Goal: Task Accomplishment & Management: Complete application form

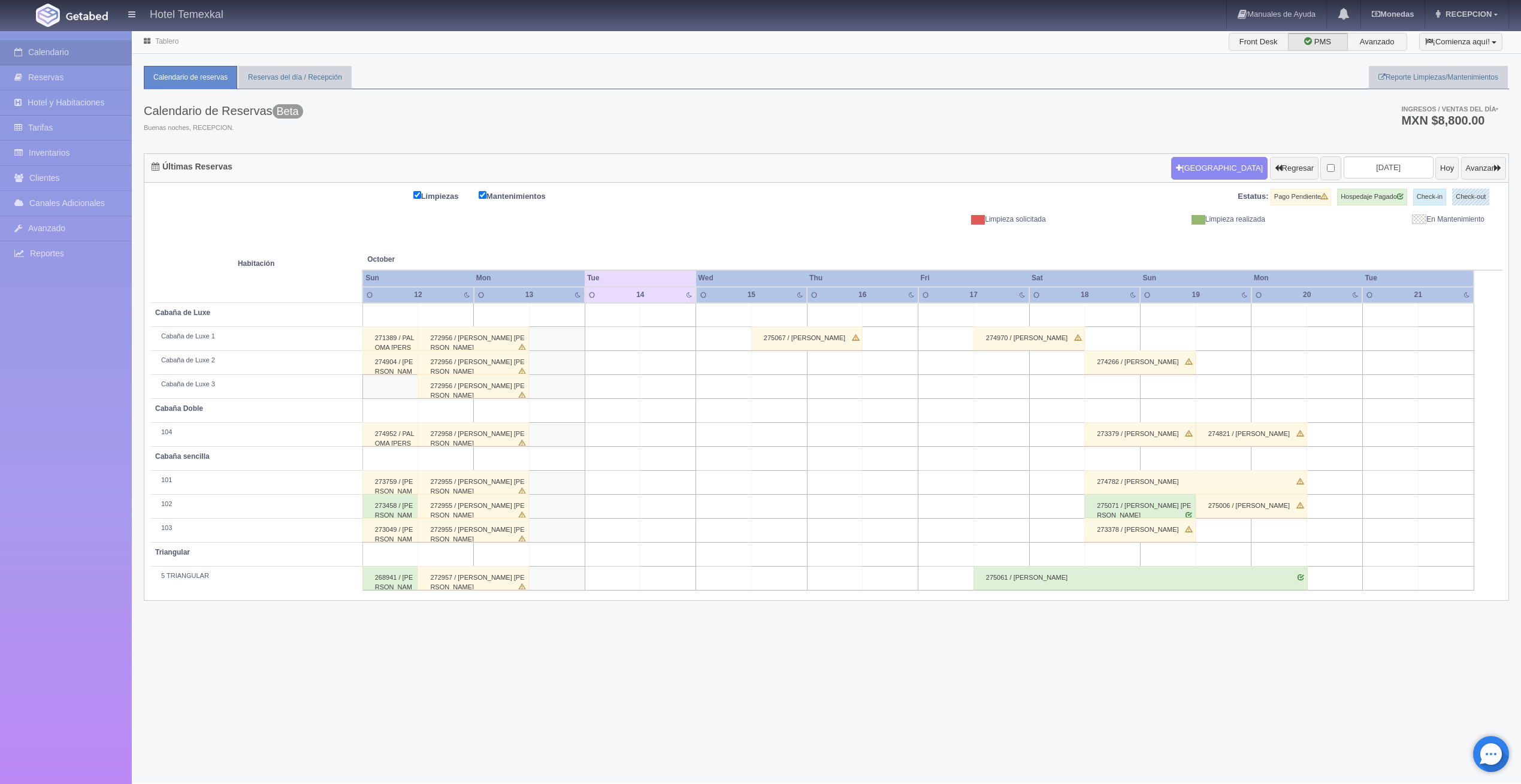
click at [1220, 460] on td at bounding box center [1224, 459] width 56 height 24
click at [1221, 491] on button "[GEOGRAPHIC_DATA]" at bounding box center [1226, 492] width 104 height 20
type input "19-10-2025"
type input "20-10-2025"
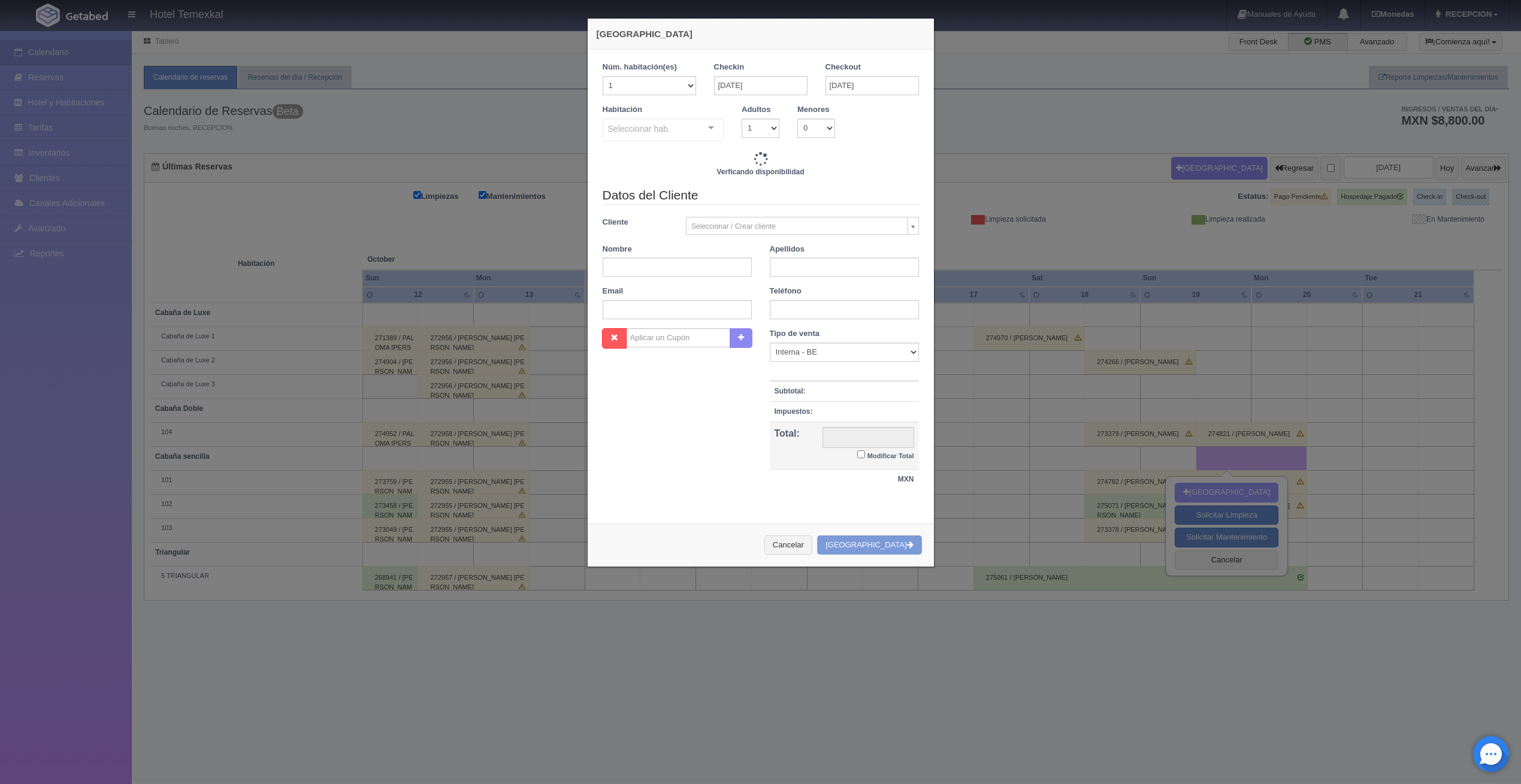
checkbox input "false"
type input "2550.00"
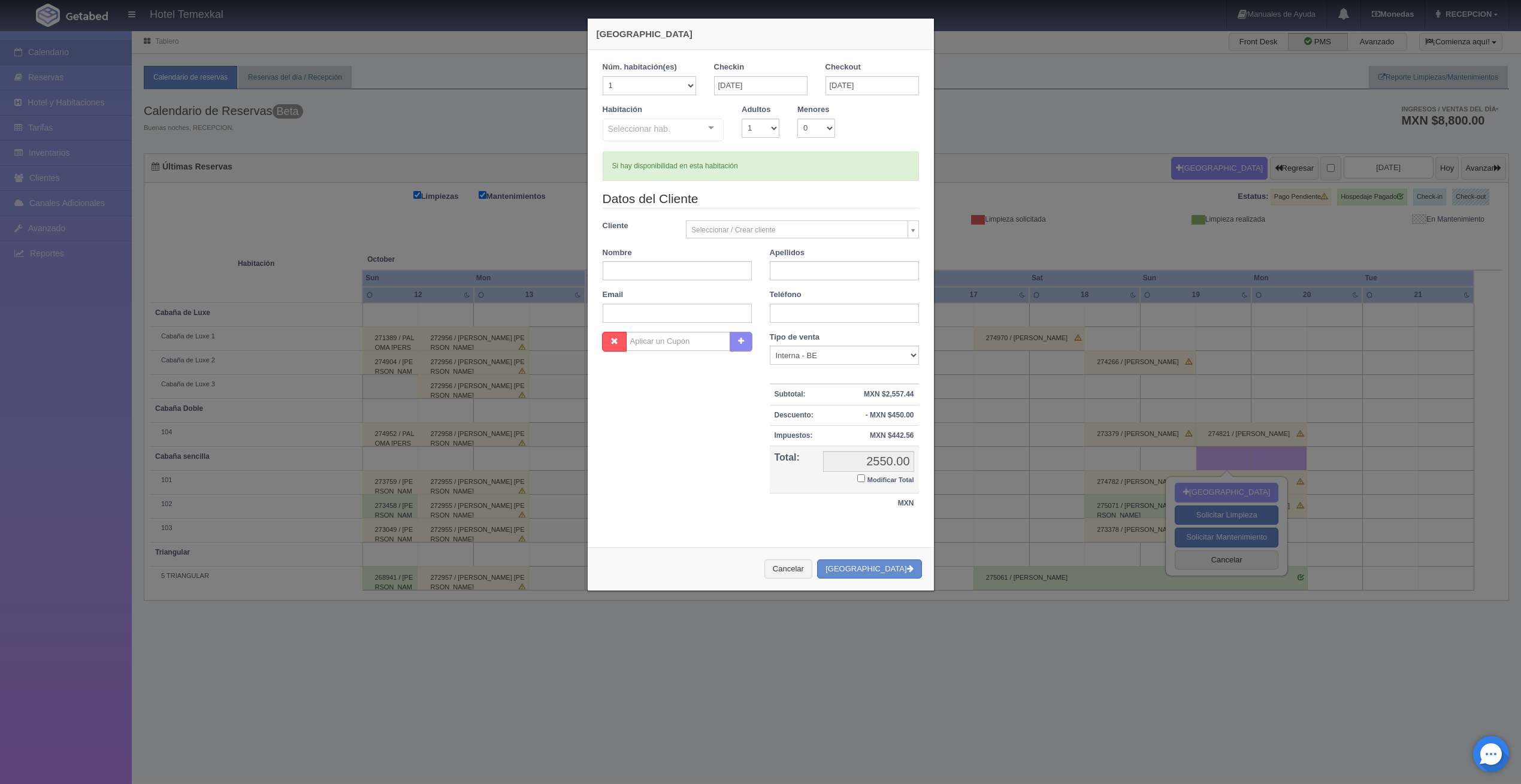
checkbox input "false"
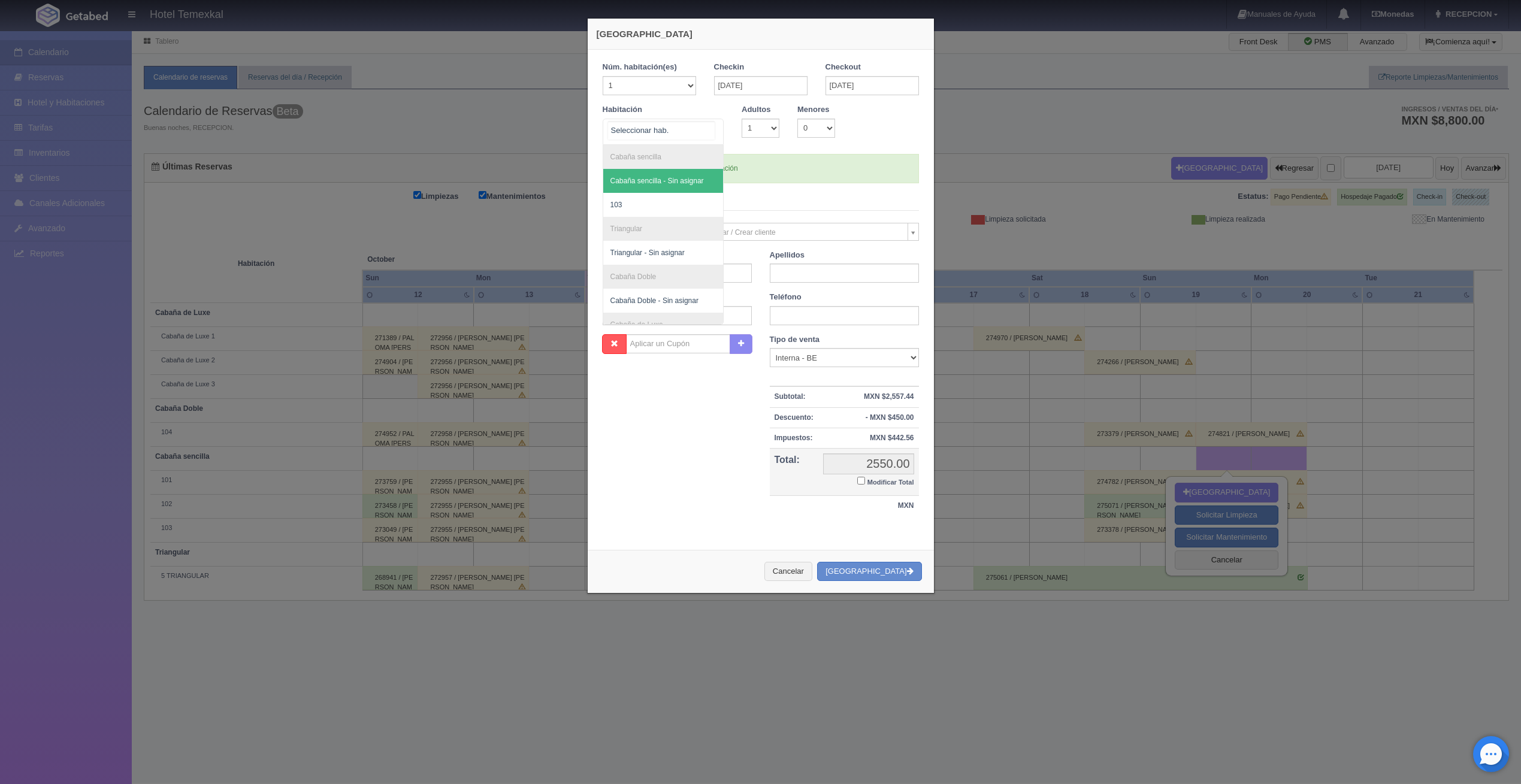
click at [701, 129] on div "Cabaña sencilla Cabaña sencilla - Sin asignar 103 Triangular Triangular - Sin a…" at bounding box center [663, 132] width 122 height 26
click at [675, 210] on span "103" at bounding box center [663, 205] width 121 height 24
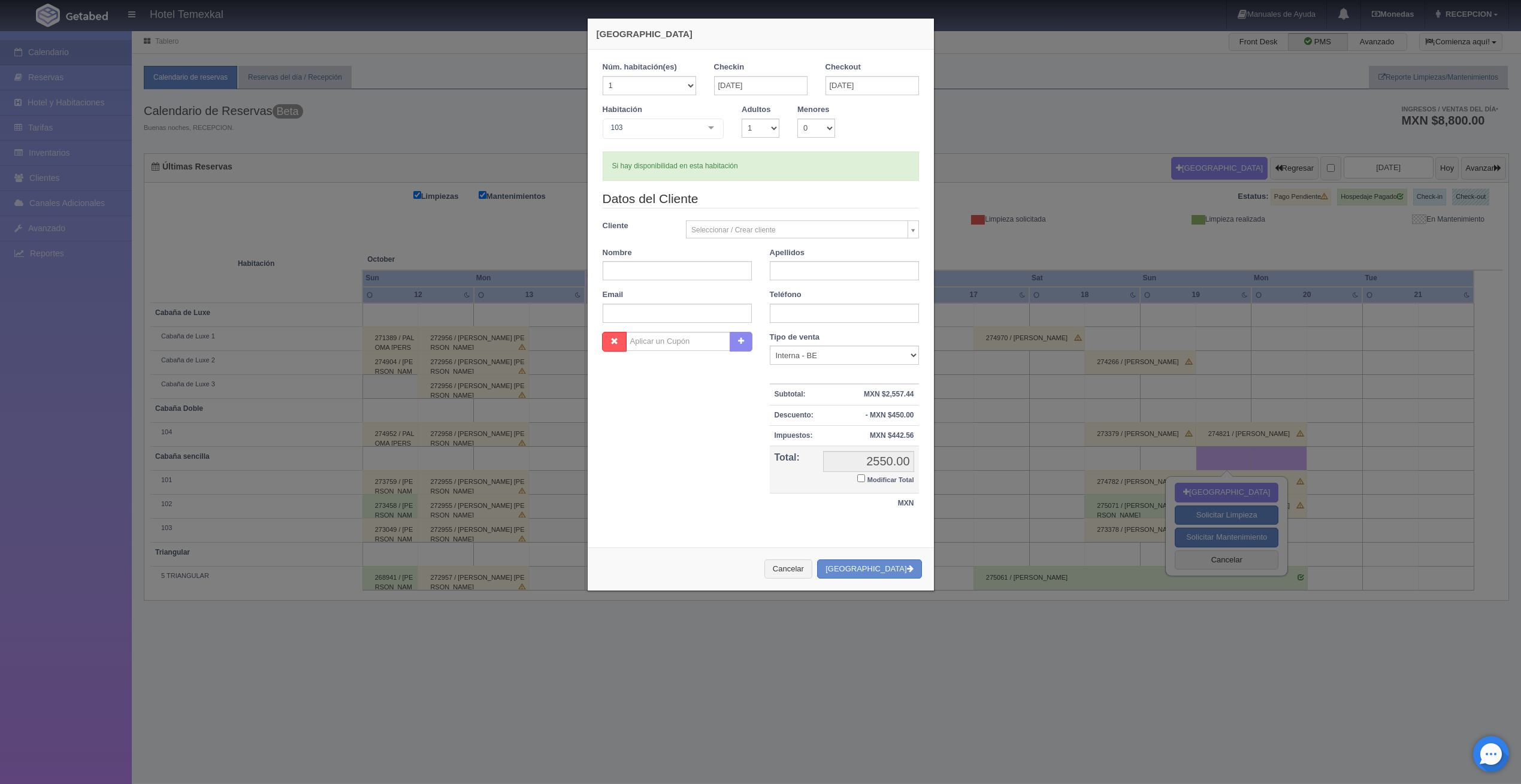
checkbox input "false"
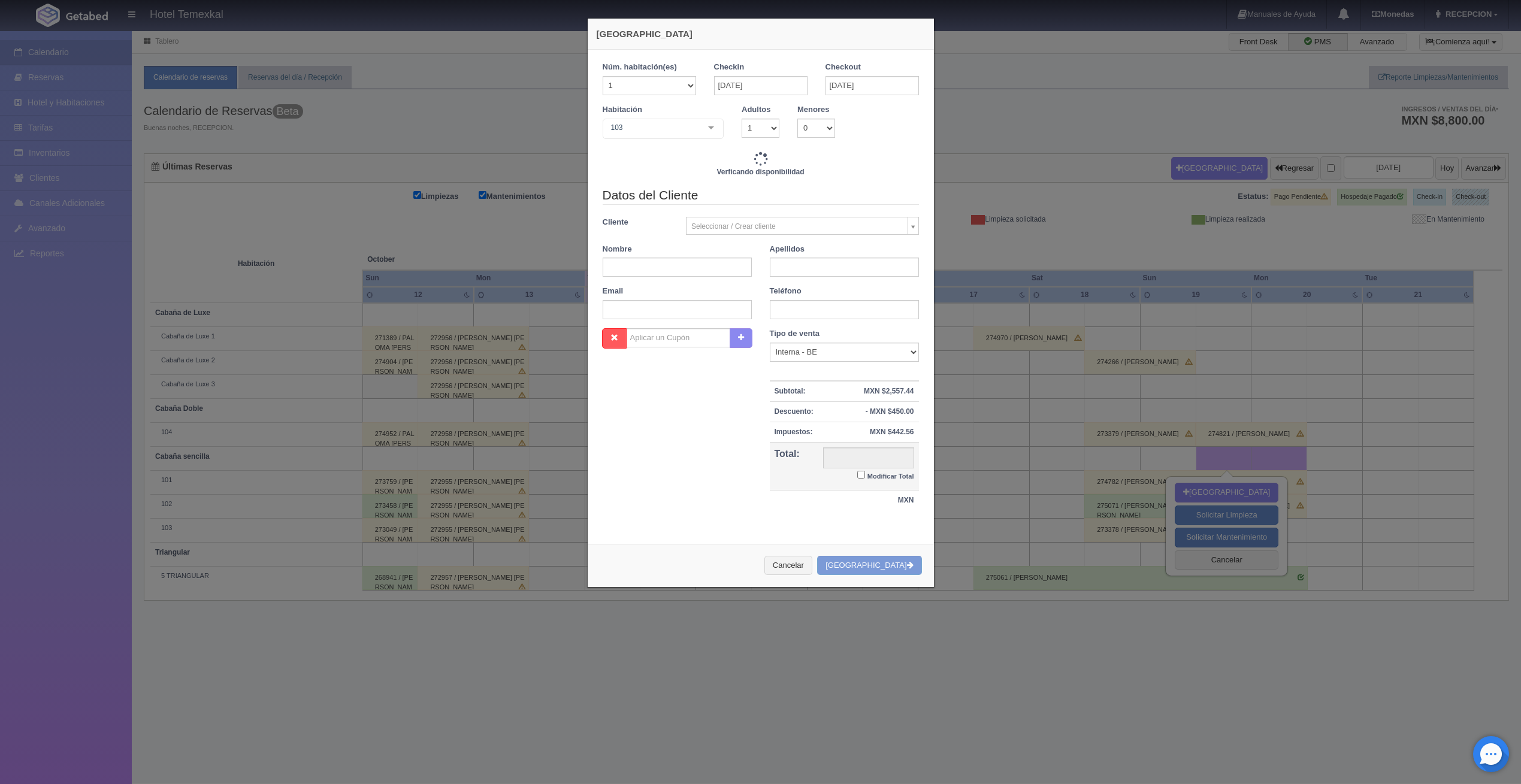
type input "2550.00"
checkbox input "false"
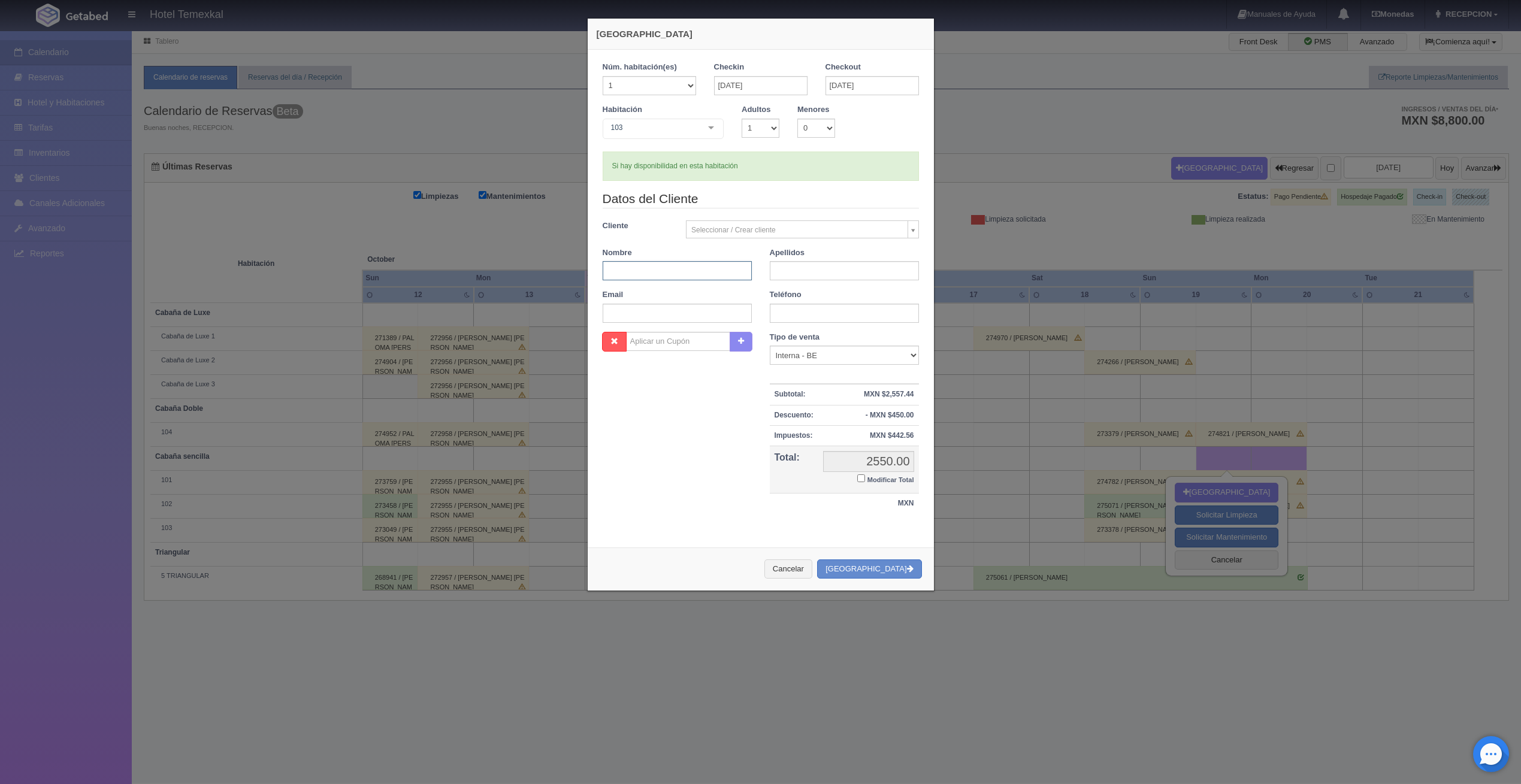
click at [689, 266] on input "text" at bounding box center [677, 271] width 149 height 19
type input "CARLOS"
click at [822, 273] on input "text" at bounding box center [844, 271] width 149 height 19
type input "GARCIA"
click at [857, 477] on input "Modificar Total" at bounding box center [861, 478] width 8 height 8
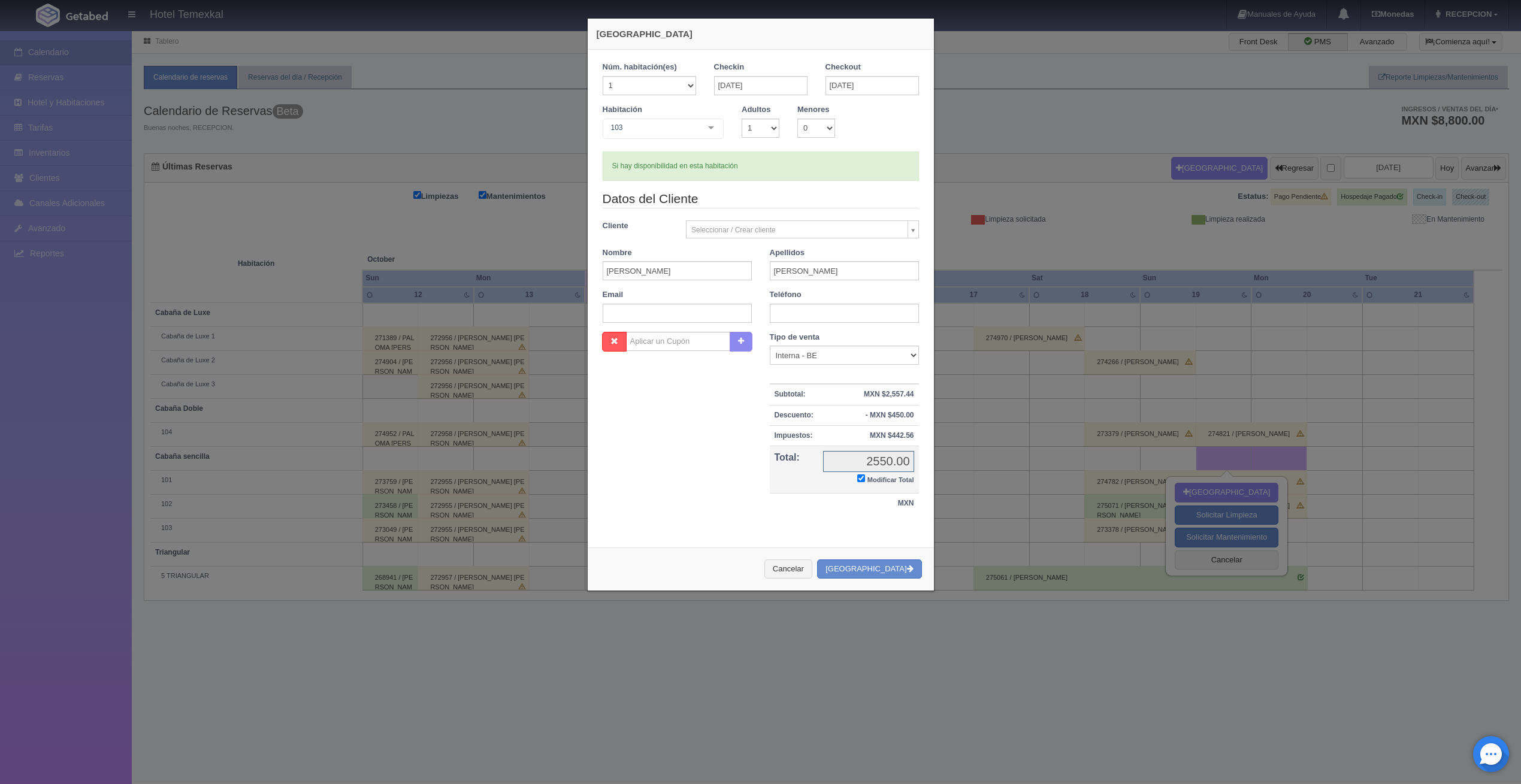
checkbox input "true"
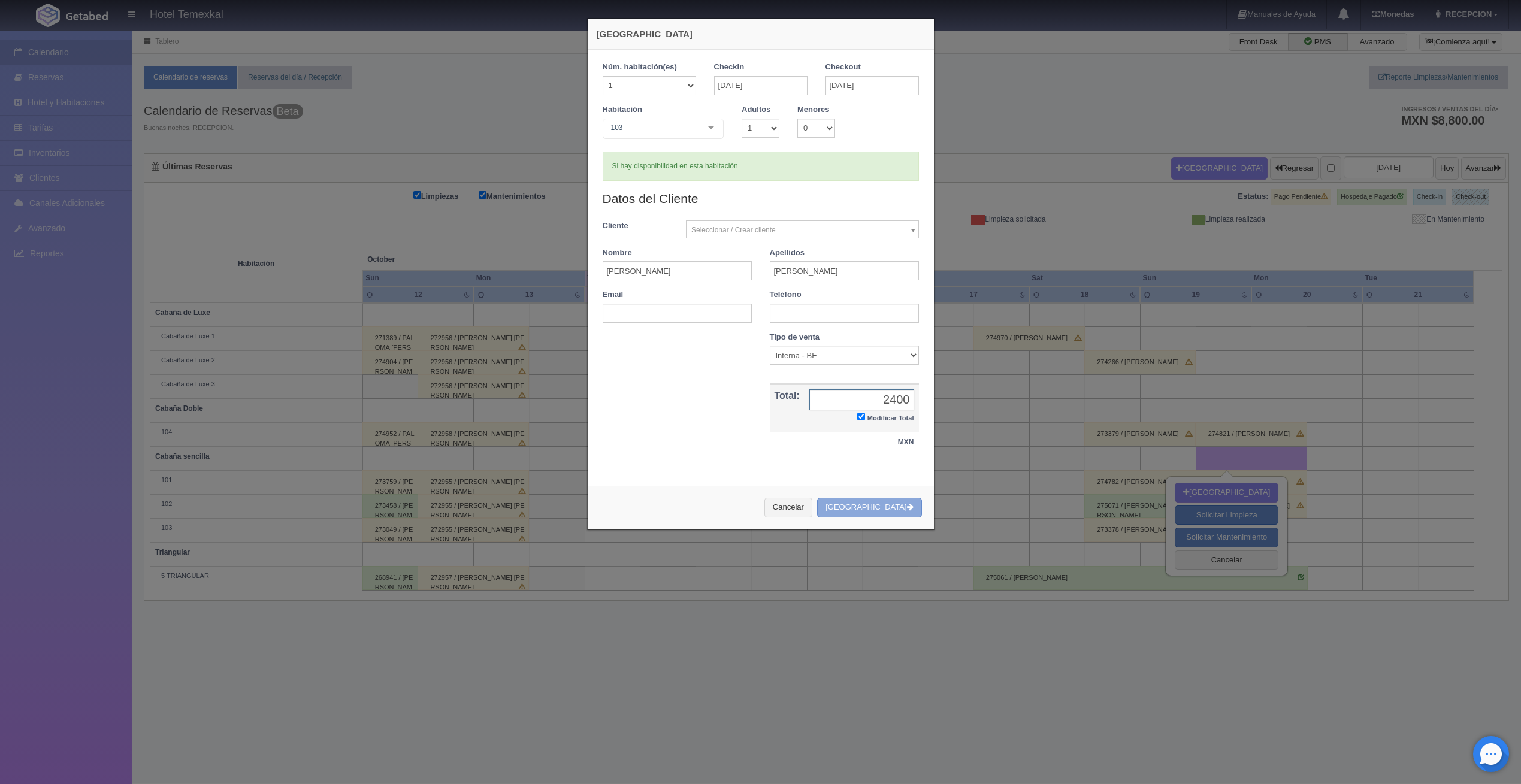
type input "2400"
click at [887, 511] on button "[GEOGRAPHIC_DATA]" at bounding box center [869, 508] width 104 height 20
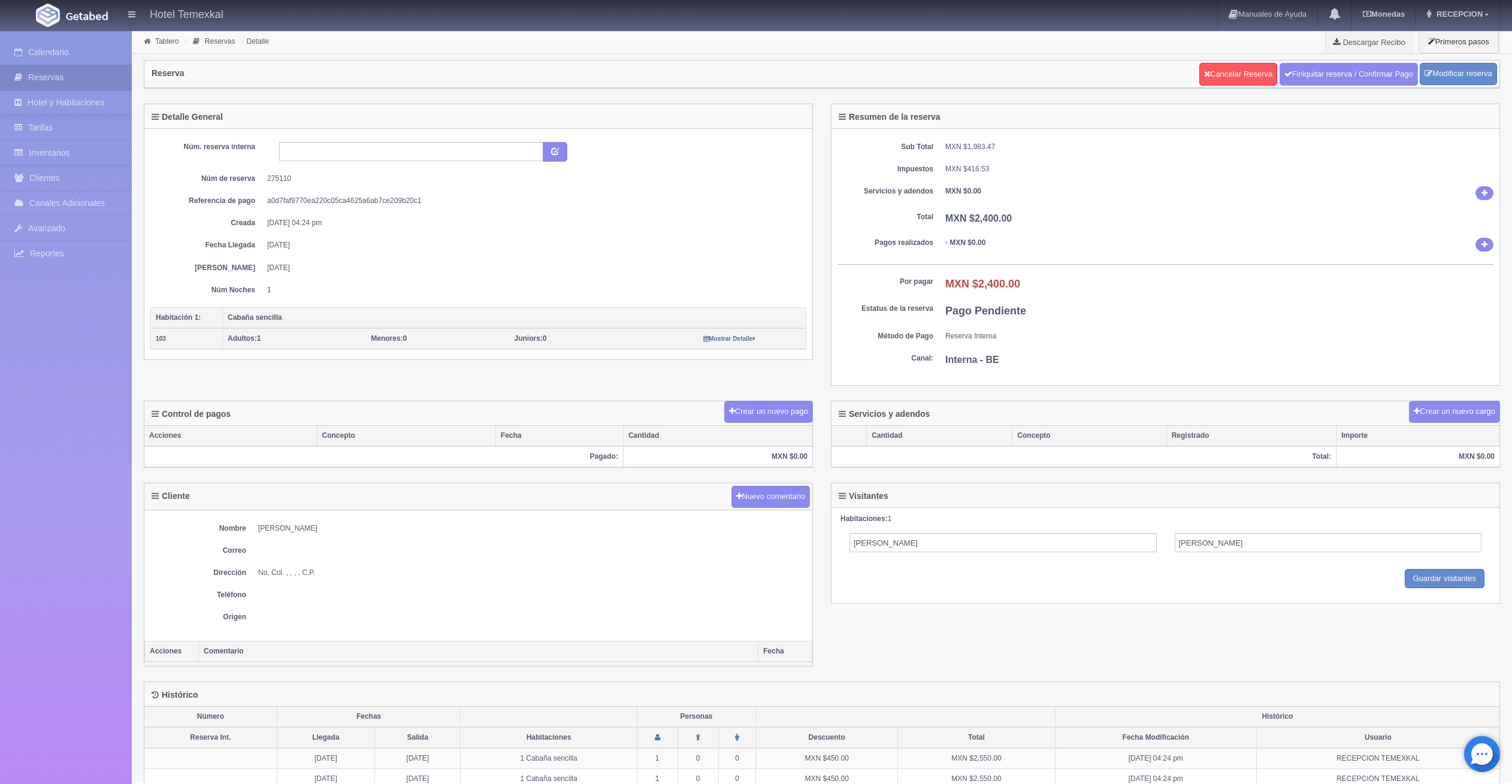
click at [766, 398] on div "Detalle General Núm. reserva interna Núm de reserva 275110 Referencia de pago a…" at bounding box center [822, 252] width 1374 height 298
click at [764, 406] on button "Crear un nuevo pago" at bounding box center [768, 412] width 89 height 22
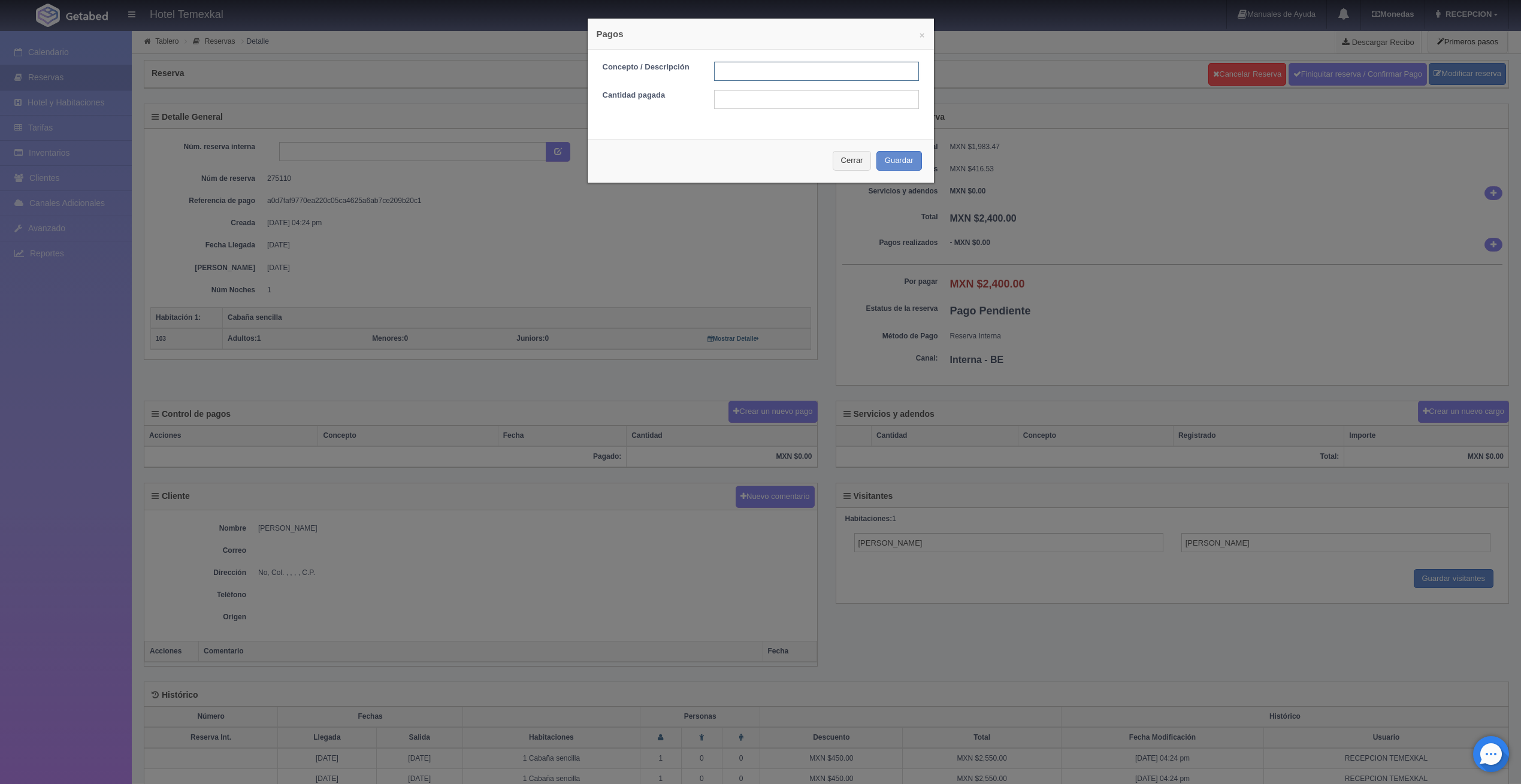
click at [746, 76] on input "text" at bounding box center [816, 72] width 205 height 19
type input "PRIMER ABONO"
click at [731, 98] on input "text" at bounding box center [816, 99] width 205 height 19
type input "1200"
click at [719, 132] on div "× Pagos Concepto / Descripción PRIMER ABONO Cantidad pagada 1200 Cerrar Guardar" at bounding box center [760, 101] width 348 height 166
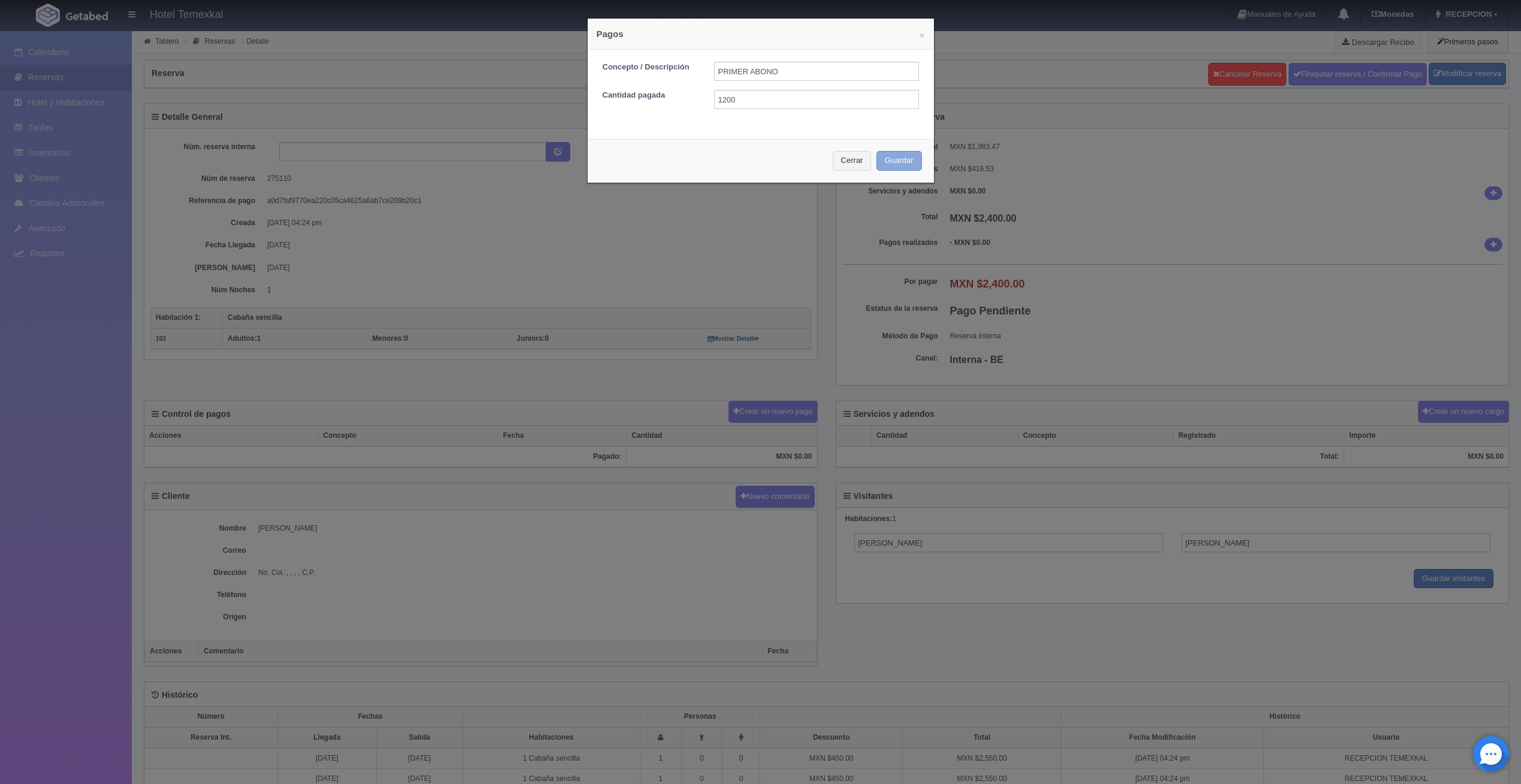
click at [900, 169] on button "Guardar" at bounding box center [899, 161] width 45 height 20
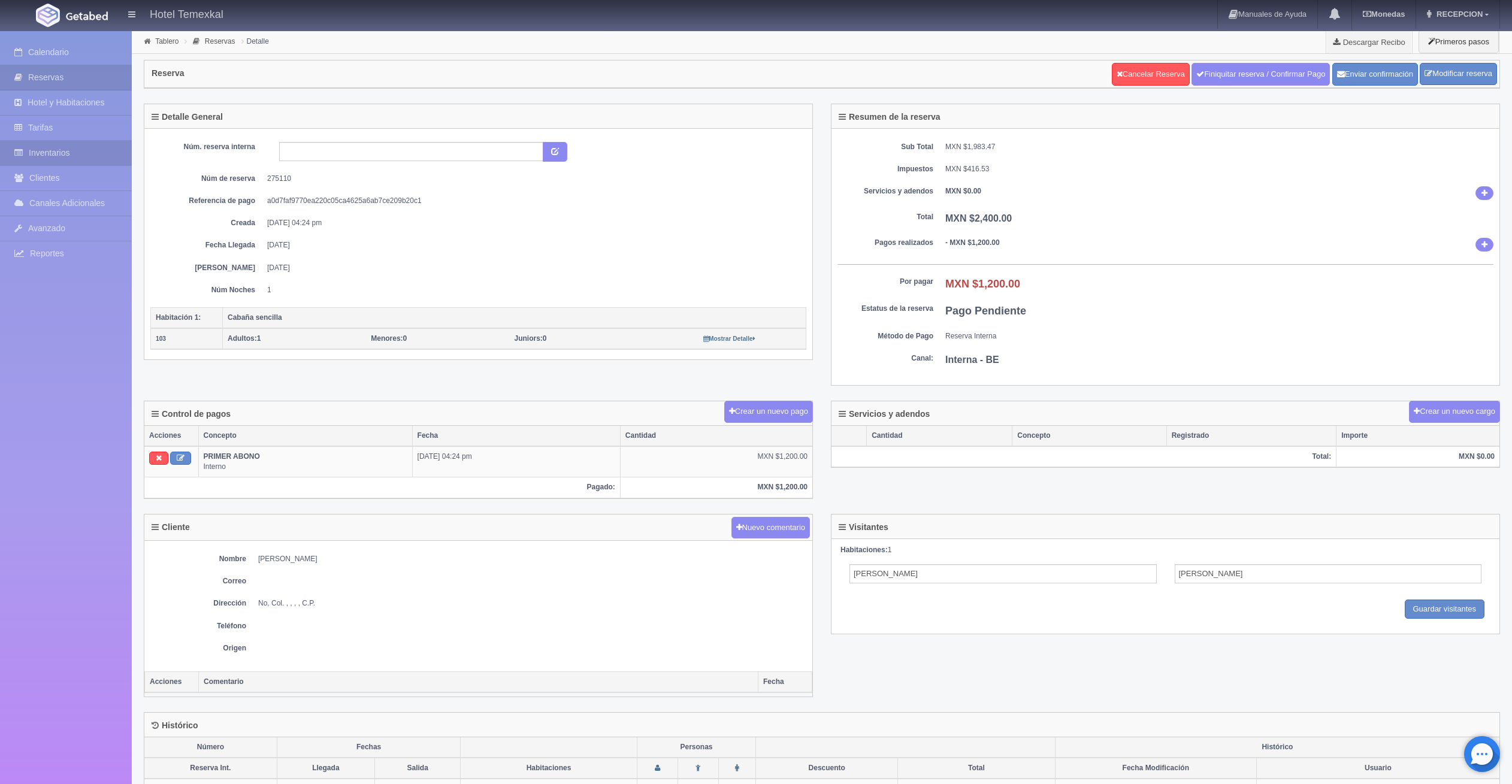
click at [78, 152] on link "Inventarios" at bounding box center [66, 153] width 132 height 24
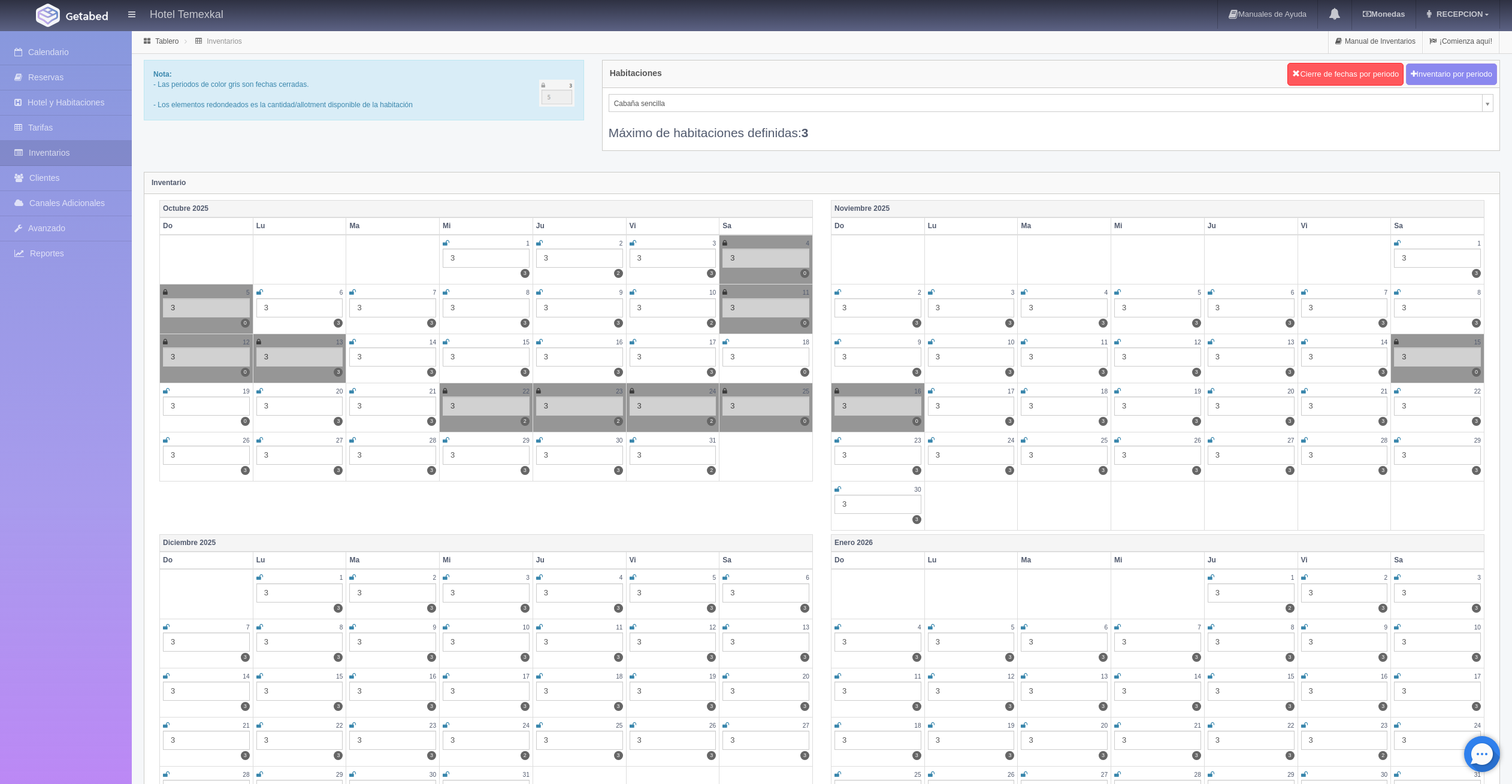
click at [727, 342] on icon at bounding box center [725, 342] width 7 height 7
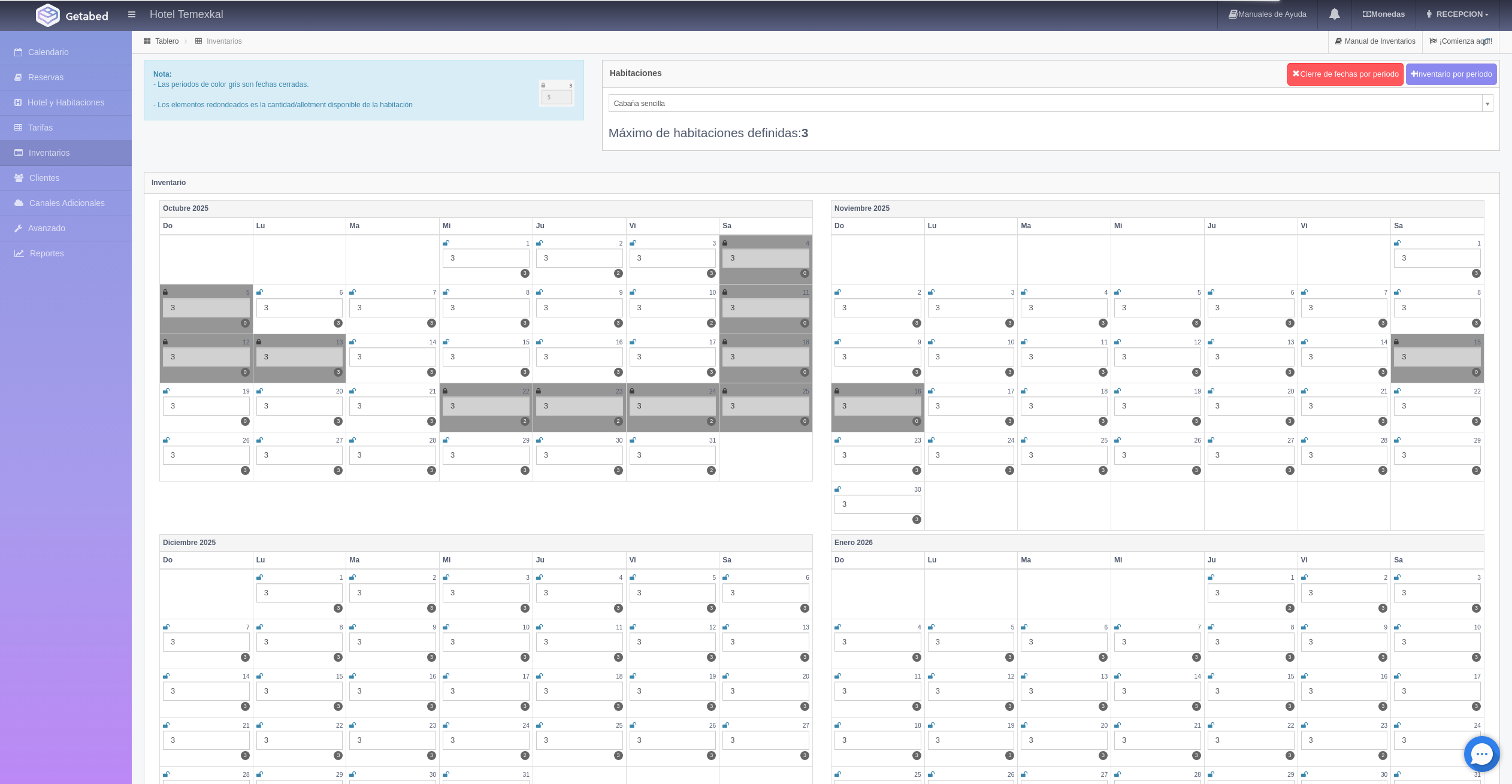
click at [166, 390] on icon at bounding box center [166, 391] width 7 height 7
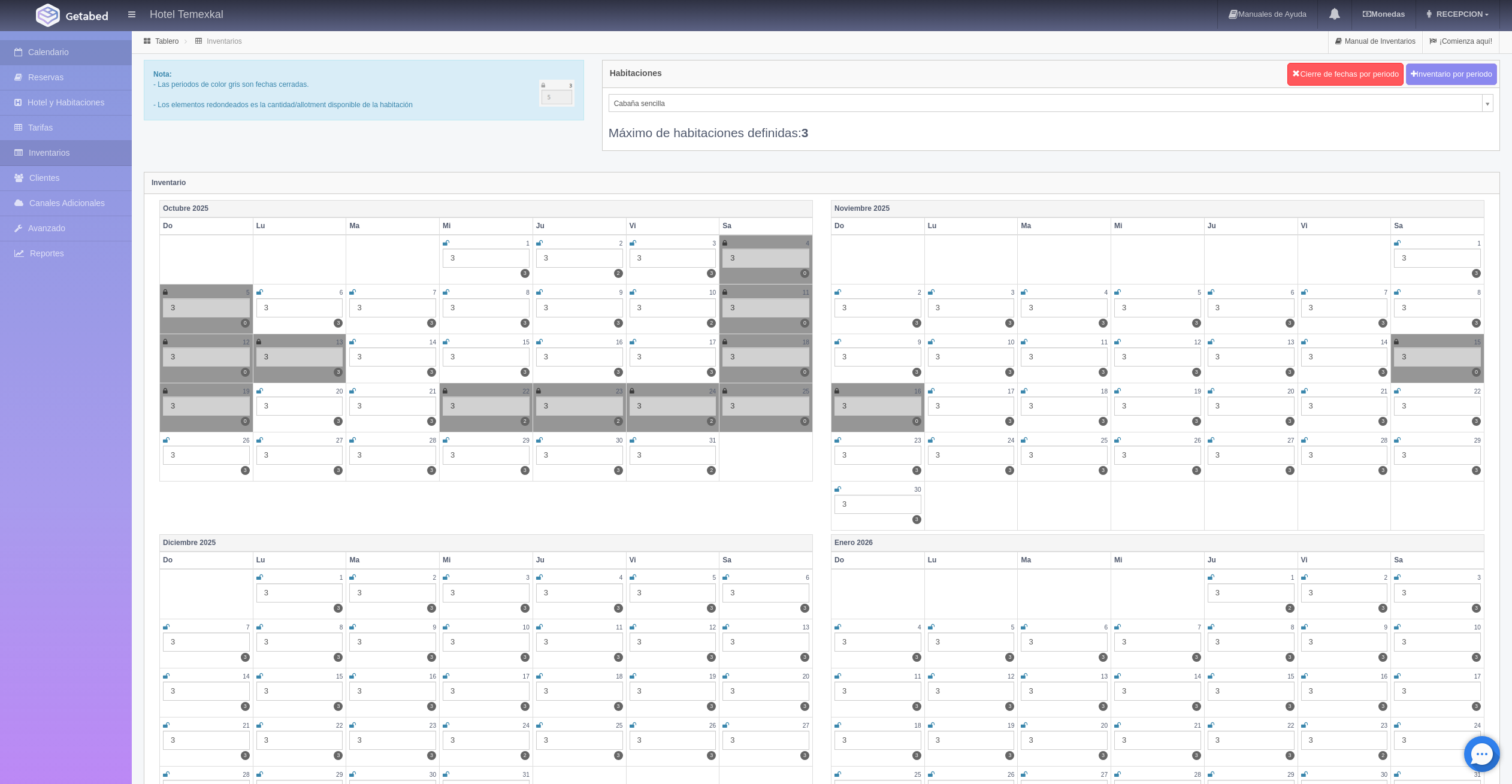
click at [56, 56] on link "Calendario" at bounding box center [66, 52] width 132 height 24
